Goal: Task Accomplishment & Management: Manage account settings

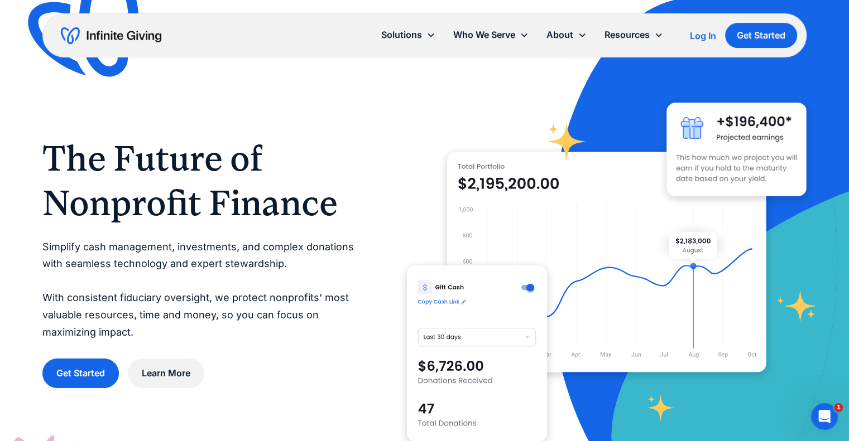
click at [694, 31] on div "Log In" at bounding box center [703, 35] width 26 height 9
click at [703, 37] on div "Log In" at bounding box center [703, 35] width 26 height 9
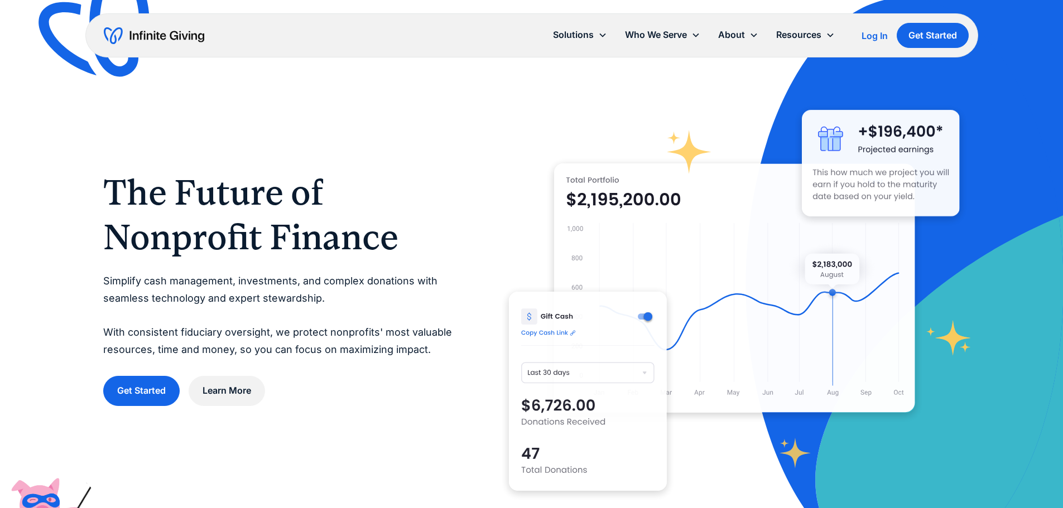
click at [867, 30] on link "Log In" at bounding box center [875, 35] width 26 height 13
